Goal: Task Accomplishment & Management: Complete application form

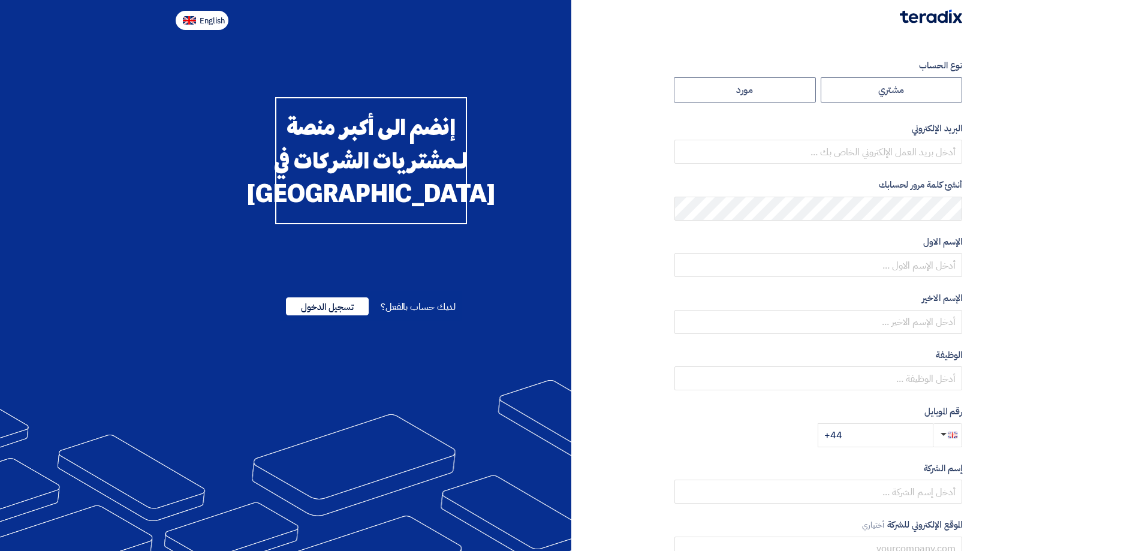
click at [197, 21] on button "English" at bounding box center [202, 20] width 53 height 19
type input "Register"
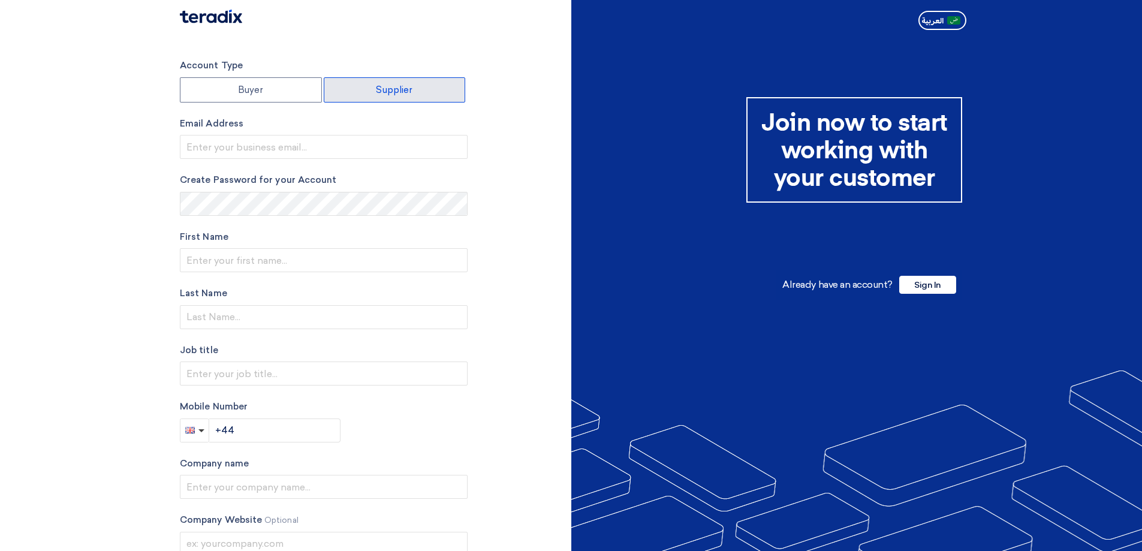
click at [414, 90] on label "Supplier" at bounding box center [395, 89] width 142 height 25
click at [414, 90] on input "Supplier" at bounding box center [394, 90] width 141 height 24
radio input "true"
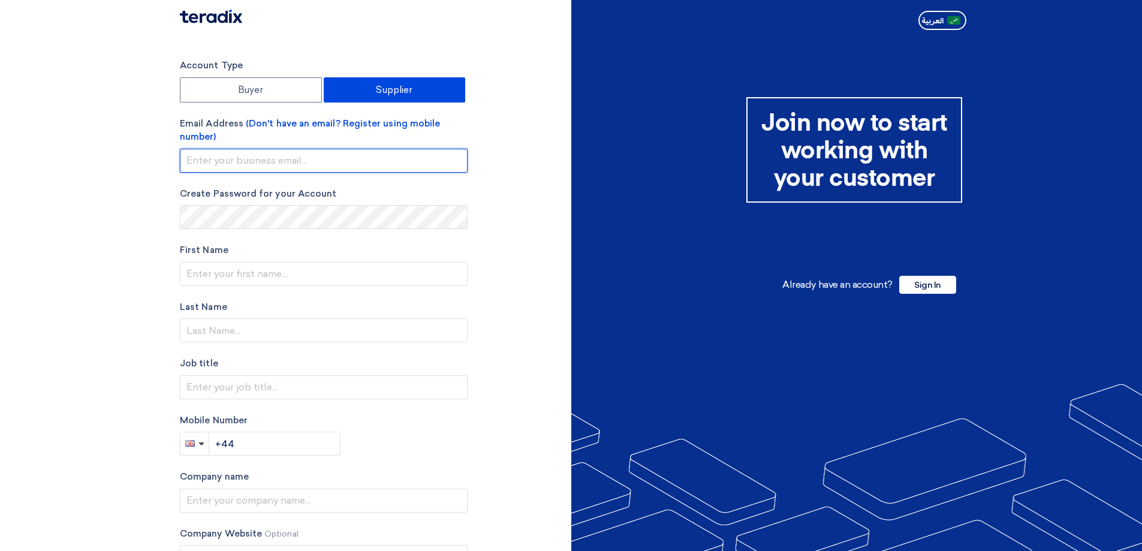
click at [327, 149] on input "email" at bounding box center [324, 161] width 288 height 24
type input "[PERSON_NAME][EMAIL_ADDRESS][PERSON_NAME][DOMAIN_NAME]"
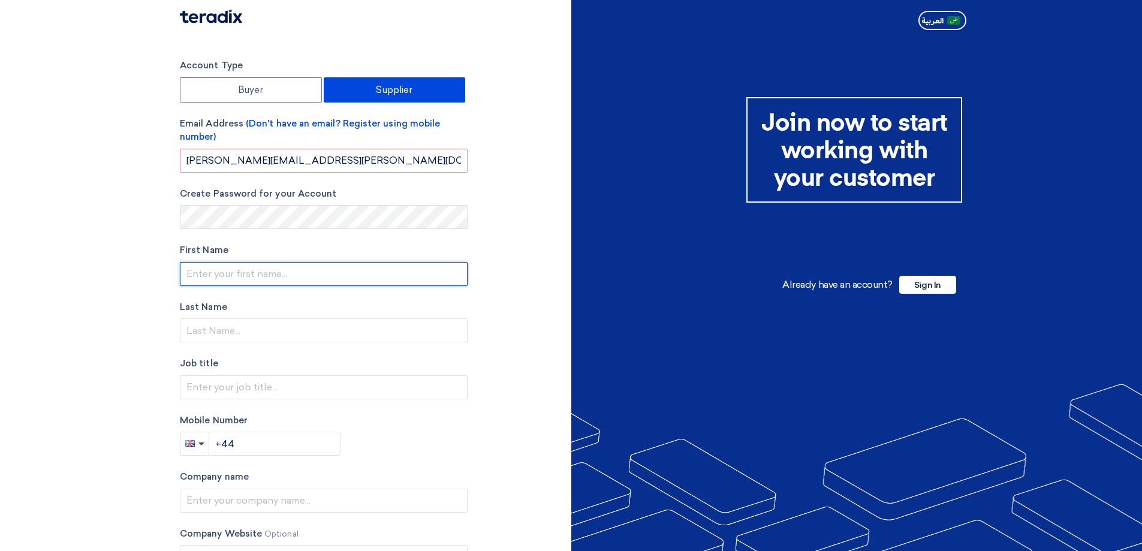
click at [231, 272] on input "text" at bounding box center [324, 274] width 288 height 24
type input "[PERSON_NAME]"
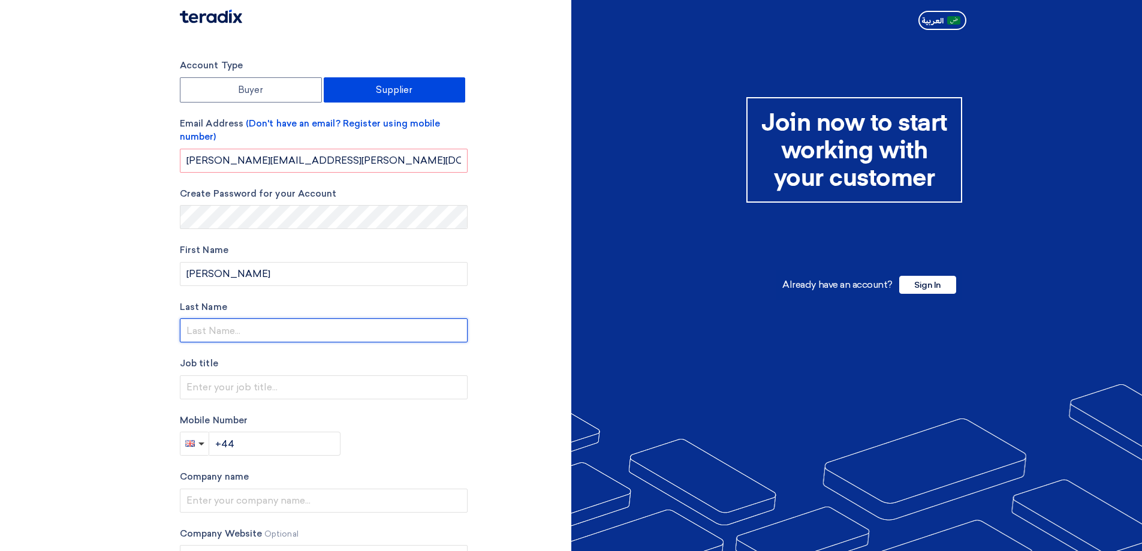
click at [225, 328] on input "text" at bounding box center [324, 330] width 288 height 24
type input "[PERSON_NAME]"
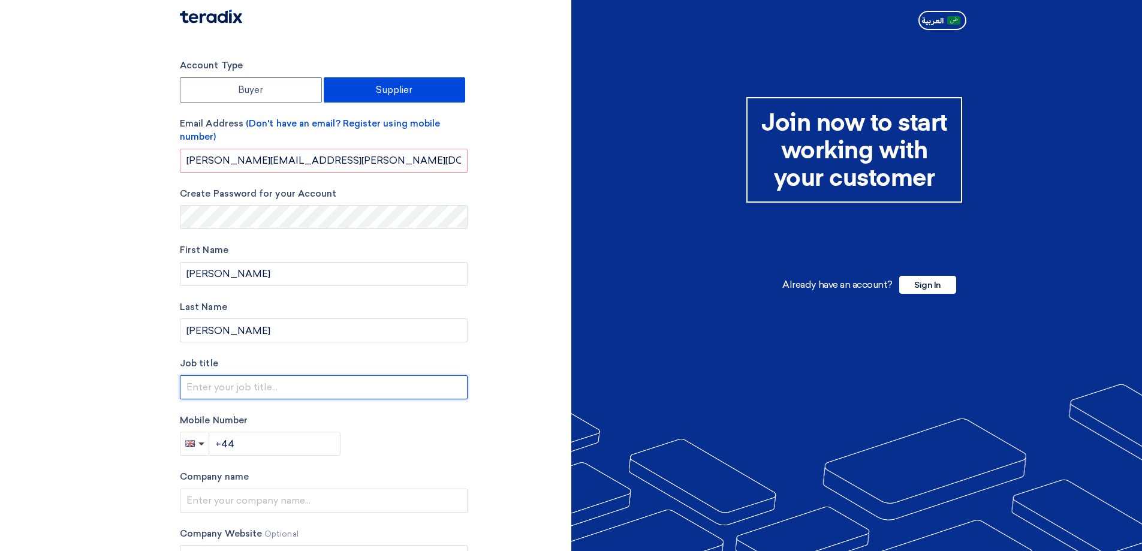
click at [230, 383] on input "text" at bounding box center [324, 387] width 288 height 24
type input "Associate"
click at [188, 445] on span "button" at bounding box center [190, 443] width 10 height 7
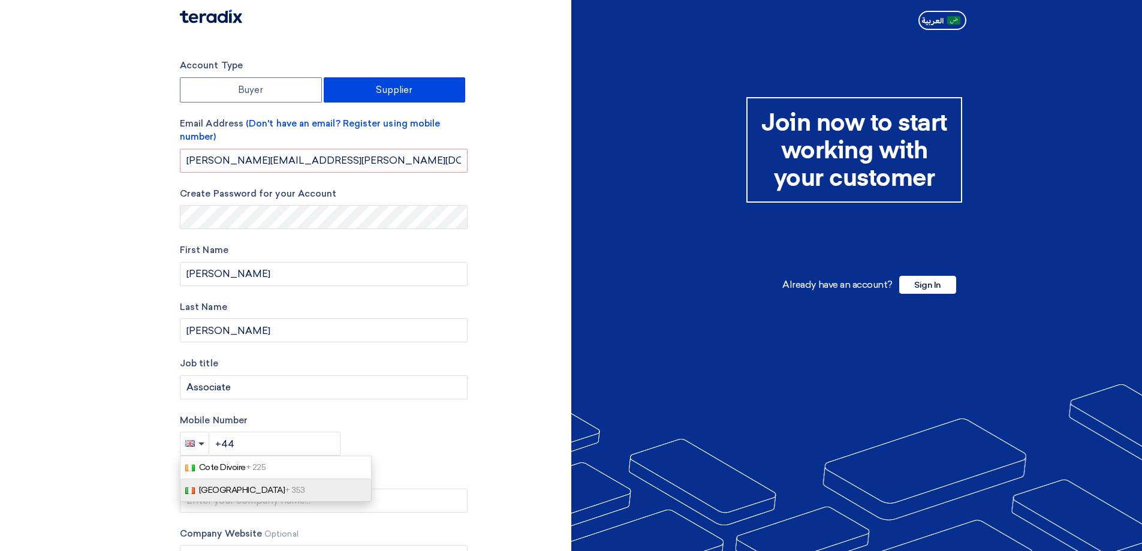
click at [285, 493] on span "+ 353" at bounding box center [295, 490] width 20 height 10
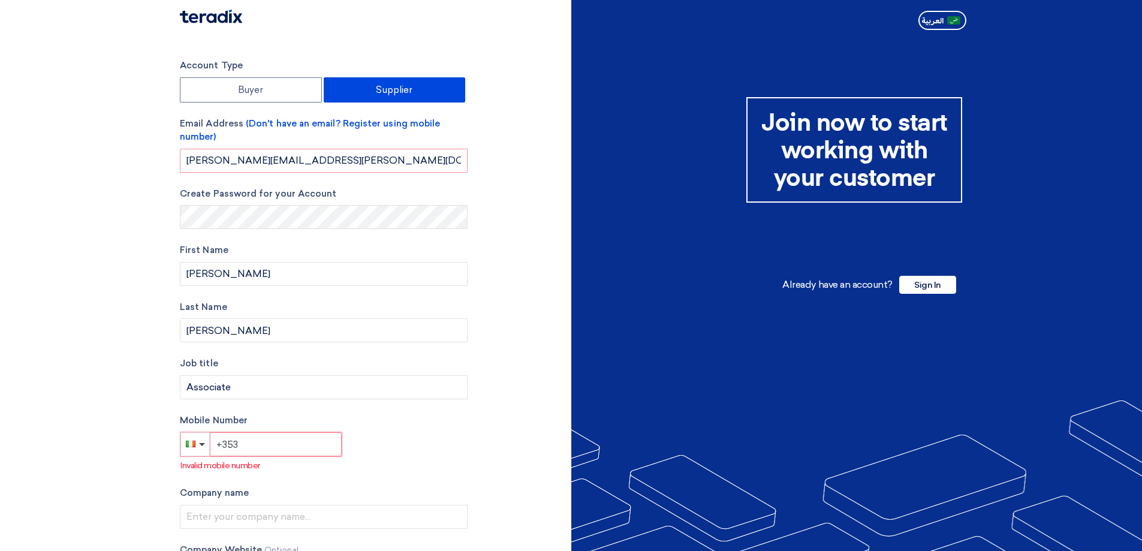
click at [258, 441] on input "+353" at bounding box center [276, 444] width 132 height 24
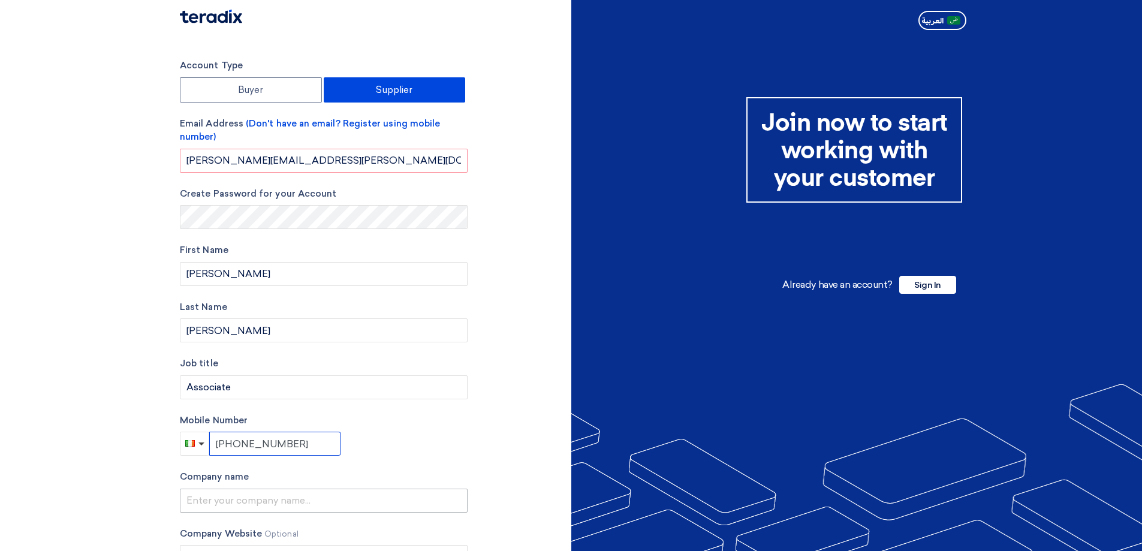
type input "[PHONE_NUMBER]"
click at [234, 502] on input "text" at bounding box center [324, 500] width 288 height 24
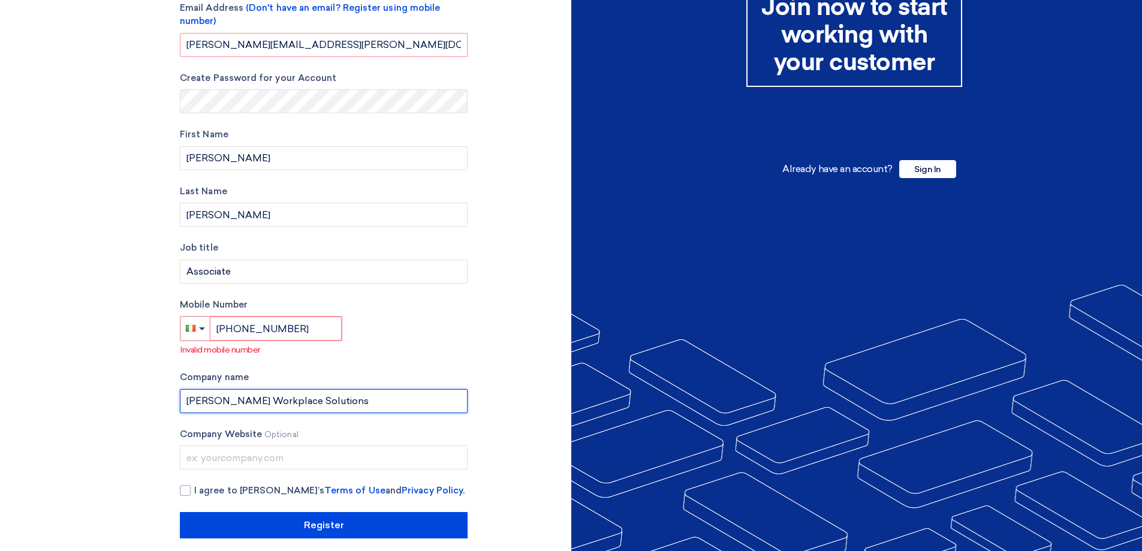
scroll to position [127, 0]
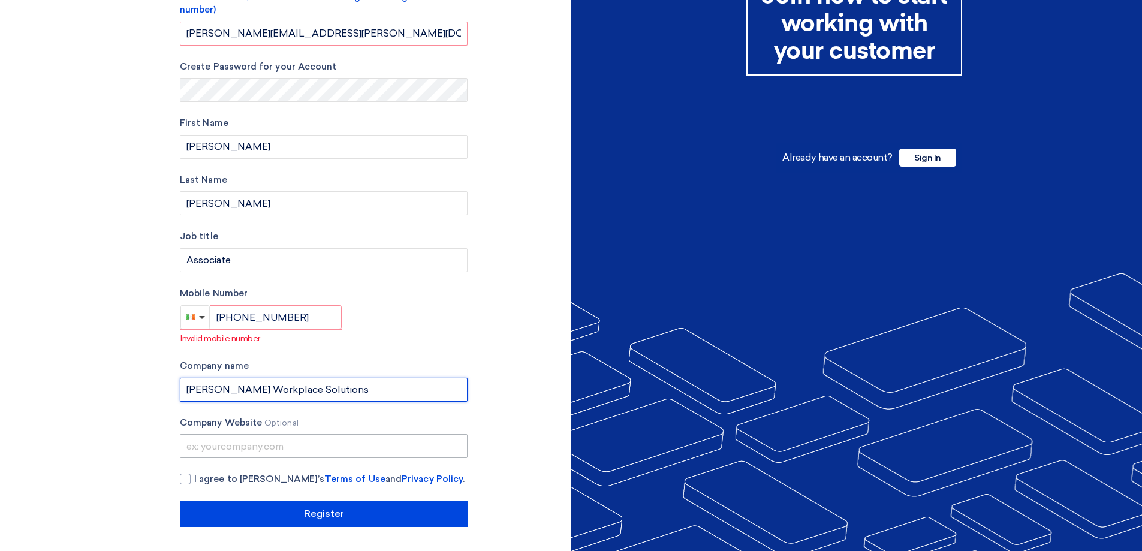
type input "[PERSON_NAME] Workplace Solutions"
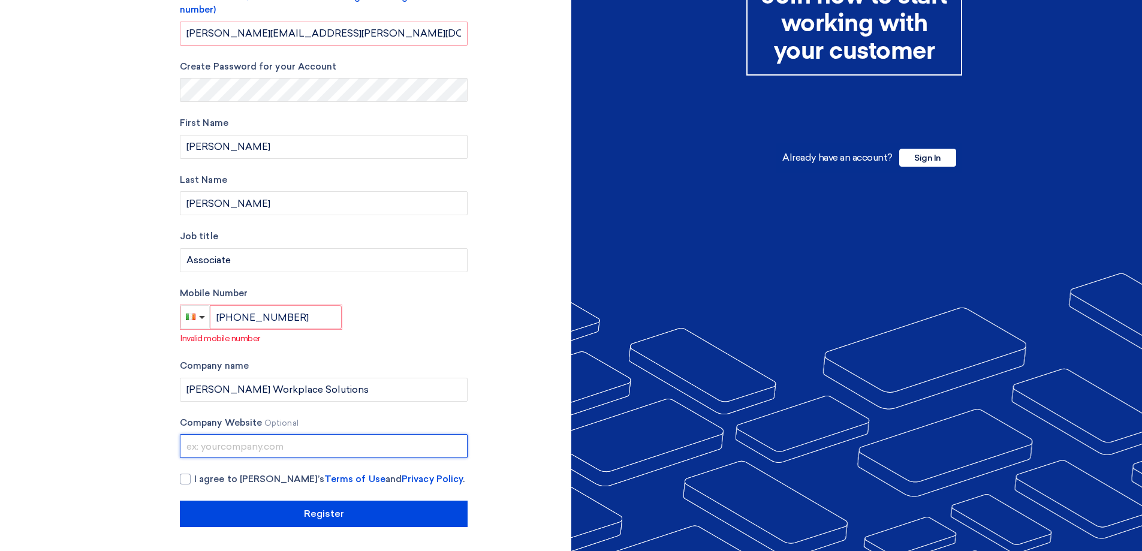
click at [269, 441] on input "text" at bounding box center [324, 446] width 288 height 24
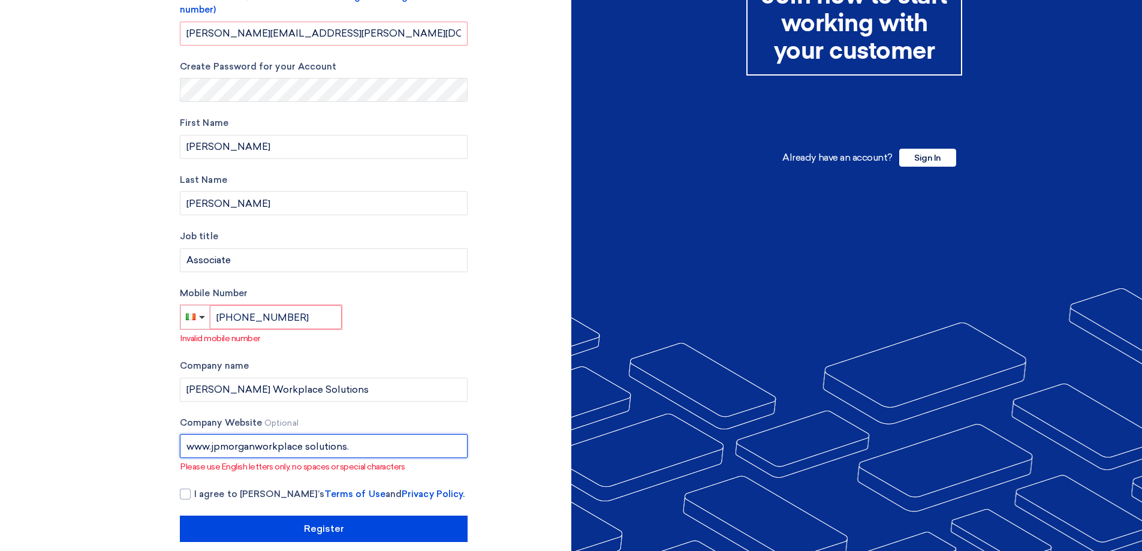
type input "www.jpmorganworkplace solutions."
click at [98, 415] on section "Account Type Buyer Supplier Email Address (Don't have an email? Register using …" at bounding box center [571, 237] width 1142 height 658
click at [182, 497] on div at bounding box center [185, 493] width 11 height 11
click at [194, 497] on input "I agree to [PERSON_NAME]’s Terms of Use and Privacy Policy ." at bounding box center [338, 499] width 288 height 24
click at [182, 497] on div at bounding box center [185, 493] width 11 height 11
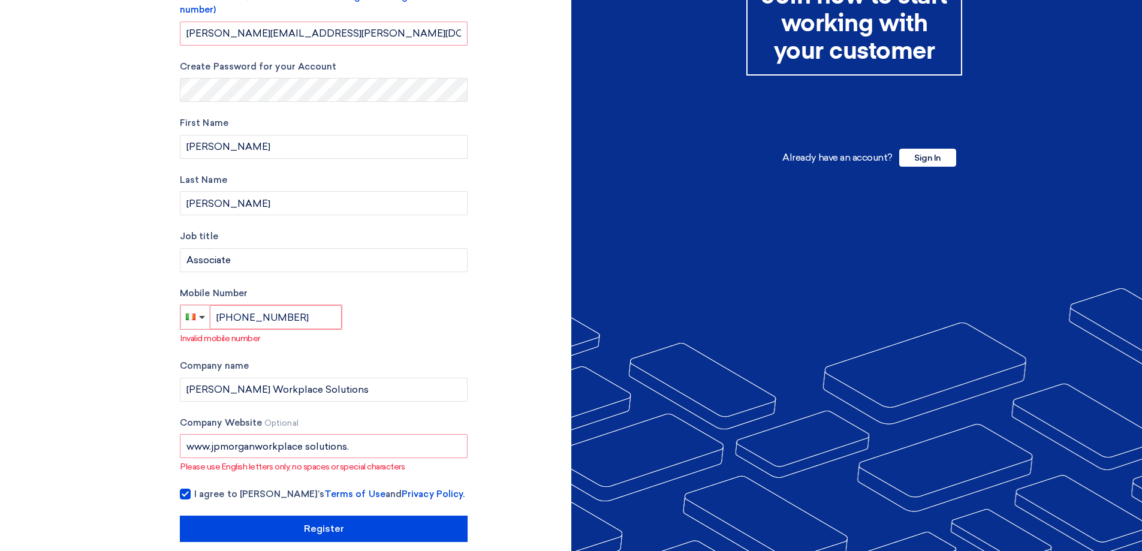
click at [194, 497] on input "I agree to [PERSON_NAME]’s Terms of Use and Privacy Policy ." at bounding box center [338, 499] width 288 height 24
checkbox input "false"
click at [306, 447] on input "www.jpmorganworkplace solutions." at bounding box center [324, 446] width 288 height 24
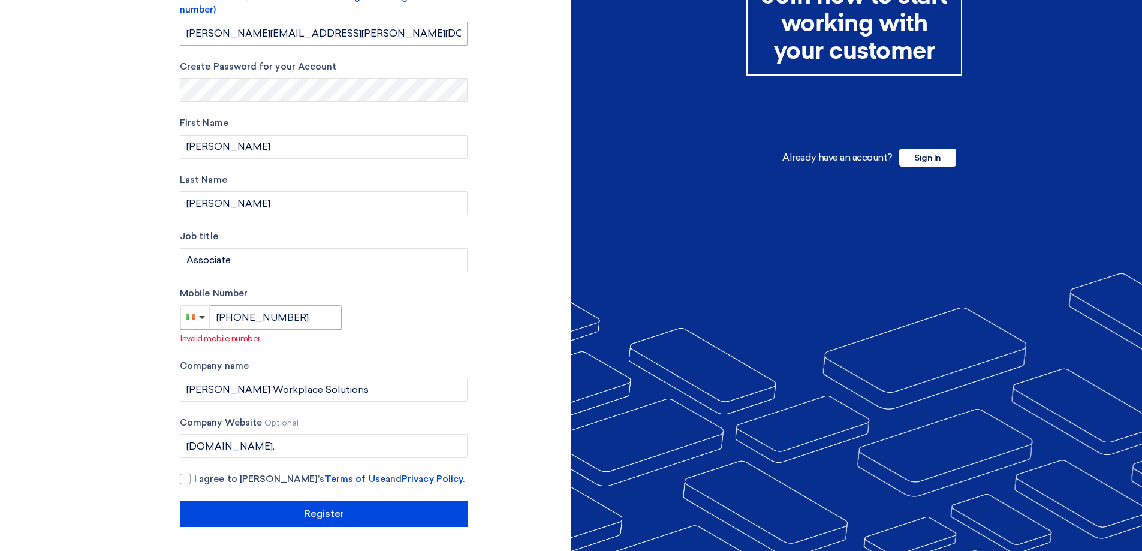
click at [75, 387] on section "Account Type Buyer Supplier Email Address (Don't have an email? Register using …" at bounding box center [571, 229] width 1142 height 643
click at [303, 445] on input "[DOMAIN_NAME]." at bounding box center [324, 446] width 288 height 24
click at [372, 441] on input "www.jpmorganworkplacesolutions." at bounding box center [324, 446] width 288 height 24
type input "[DOMAIN_NAME]"
click at [0, 451] on section "Account Type Buyer Supplier Email Address (Don't have an email? Register using …" at bounding box center [571, 229] width 1142 height 643
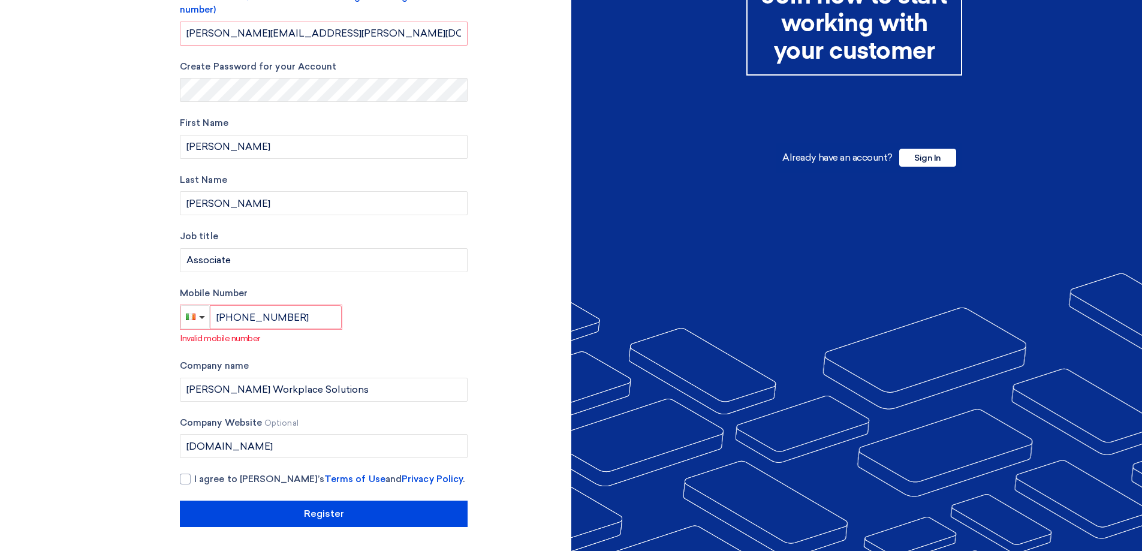
click at [46, 419] on section "Account Type Buyer Supplier Email Address (Don't have an email? Register using …" at bounding box center [571, 229] width 1142 height 643
click at [305, 318] on input "[PHONE_NUMBER]" at bounding box center [276, 317] width 132 height 24
type input "[PHONE_NUMBER]"
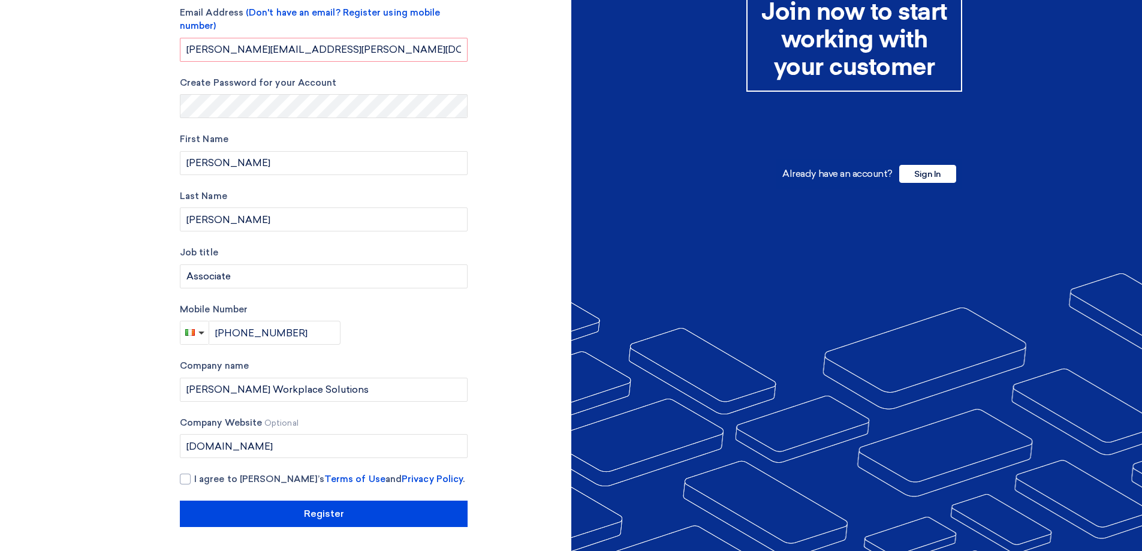
click at [89, 338] on section "Account Type Buyer Supplier Email Address (Don't have an email? Register using …" at bounding box center [571, 237] width 1142 height 627
click at [186, 482] on div at bounding box center [185, 479] width 11 height 11
click at [194, 482] on input "I agree to [PERSON_NAME]’s Terms of Use and Privacy Policy ." at bounding box center [338, 484] width 288 height 24
checkbox input "true"
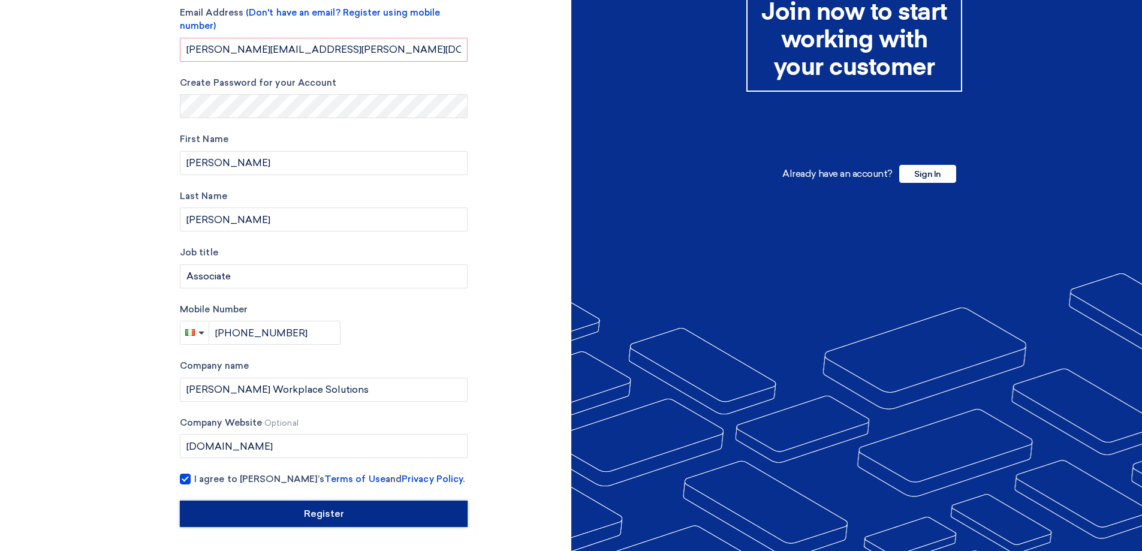
click at [278, 520] on input "Register" at bounding box center [324, 513] width 288 height 26
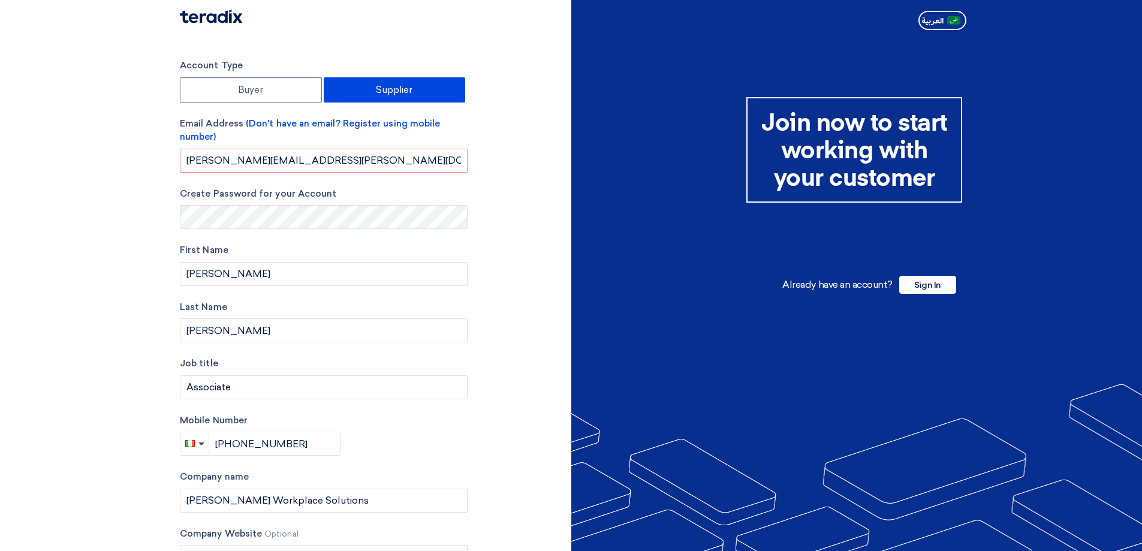
click at [111, 384] on section "Account Type Buyer Supplier Email Address (Don't have an email? Register using …" at bounding box center [571, 348] width 1142 height 627
click at [324, 167] on input "[PERSON_NAME][EMAIL_ADDRESS][PERSON_NAME][DOMAIN_NAME]" at bounding box center [324, 161] width 288 height 24
type input "[PERSON_NAME][EMAIL_ADDRESS][PERSON_NAME][DOMAIN_NAME]"
click at [23, 285] on section "Account Type Buyer Supplier Email Address (Don't have an email? Register using …" at bounding box center [571, 348] width 1142 height 627
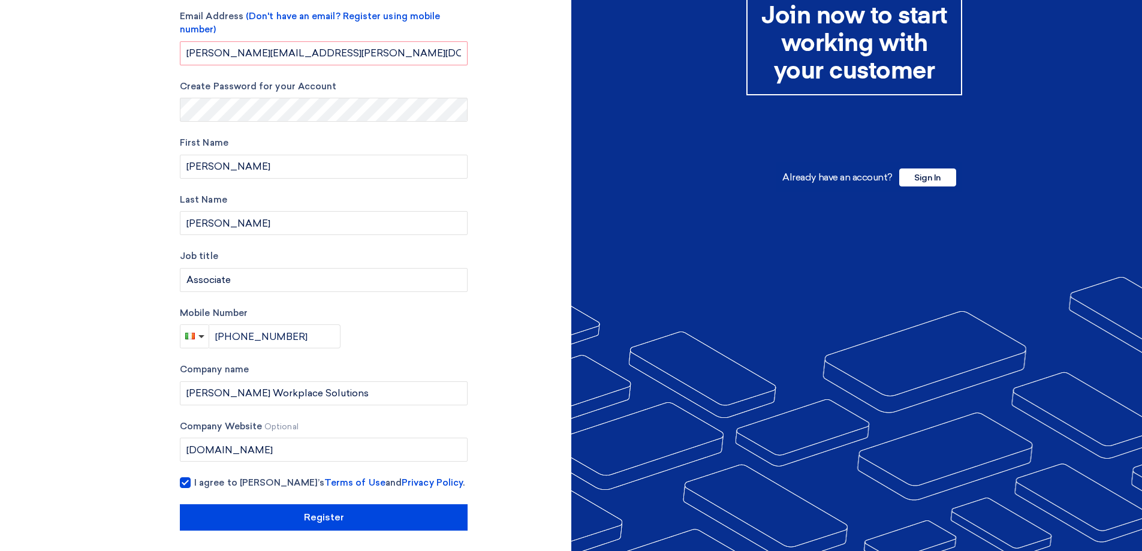
scroll to position [111, 0]
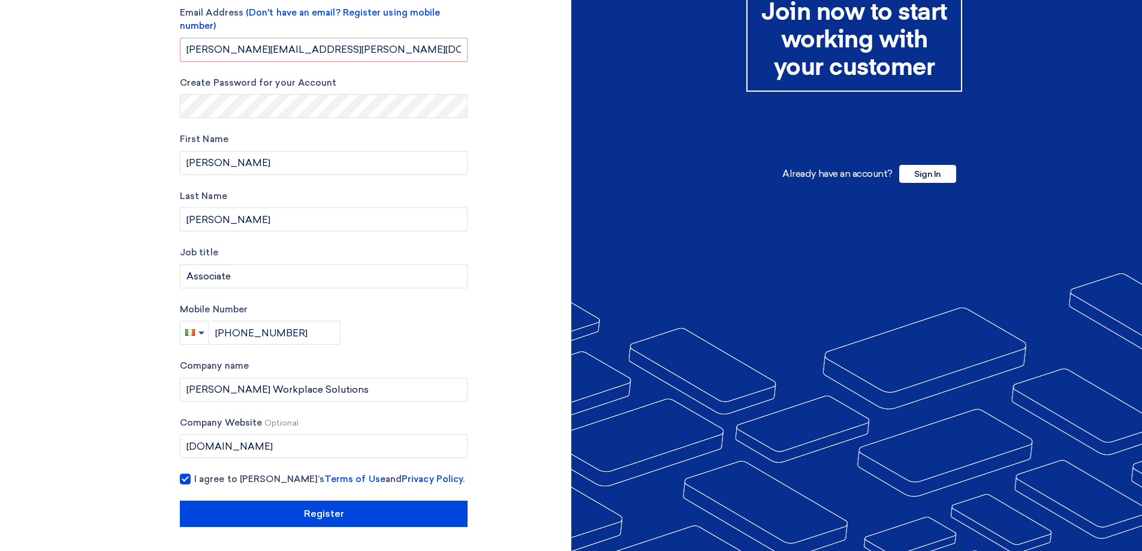
click at [122, 437] on section "Account Type Buyer Supplier Email Address (Don't have an email? Register using …" at bounding box center [571, 237] width 1142 height 627
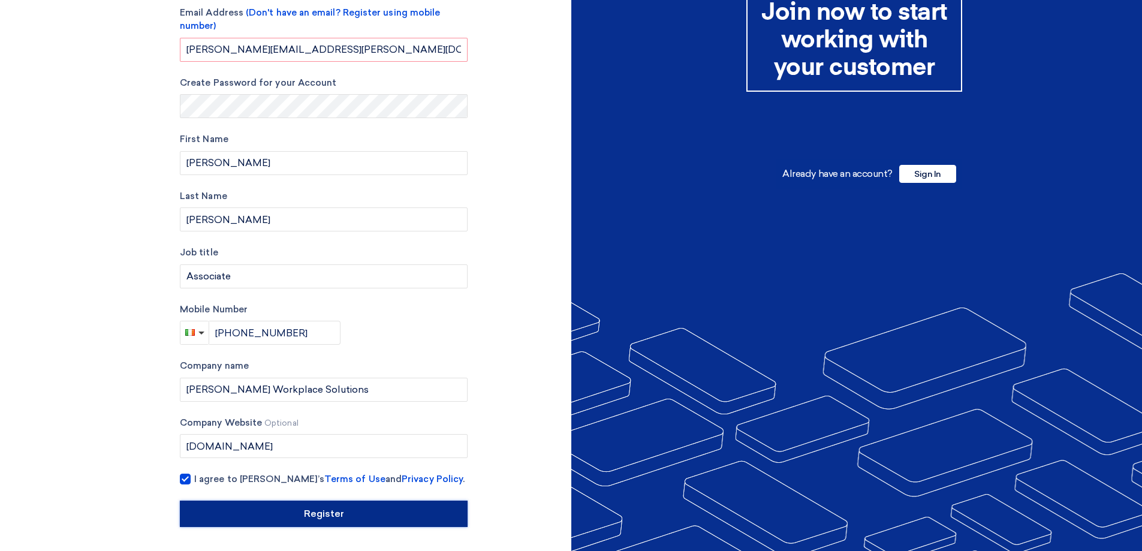
click at [371, 514] on input "Register" at bounding box center [324, 513] width 288 height 26
